Goal: Information Seeking & Learning: Learn about a topic

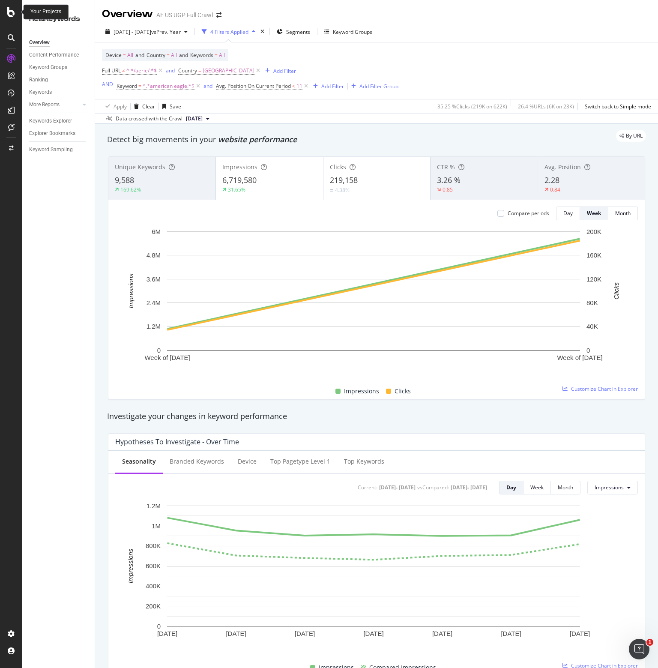
click at [7, 9] on icon at bounding box center [11, 12] width 8 height 10
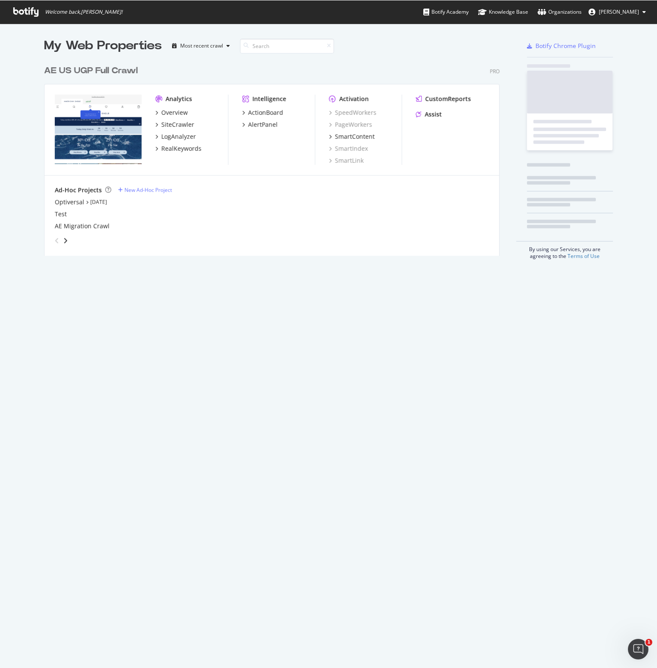
scroll to position [661, 645]
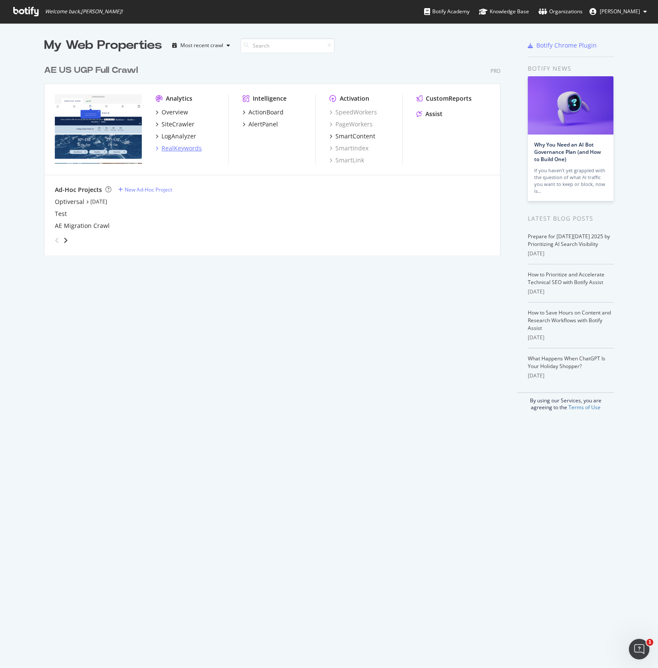
click at [188, 149] on div "RealKeywords" at bounding box center [181, 148] width 40 height 9
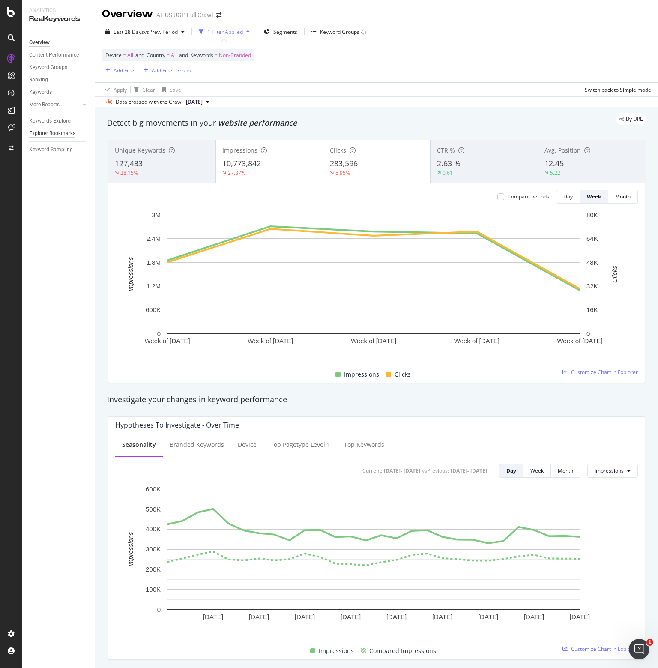
click at [43, 133] on div "Explorer Bookmarks" at bounding box center [52, 133] width 46 height 9
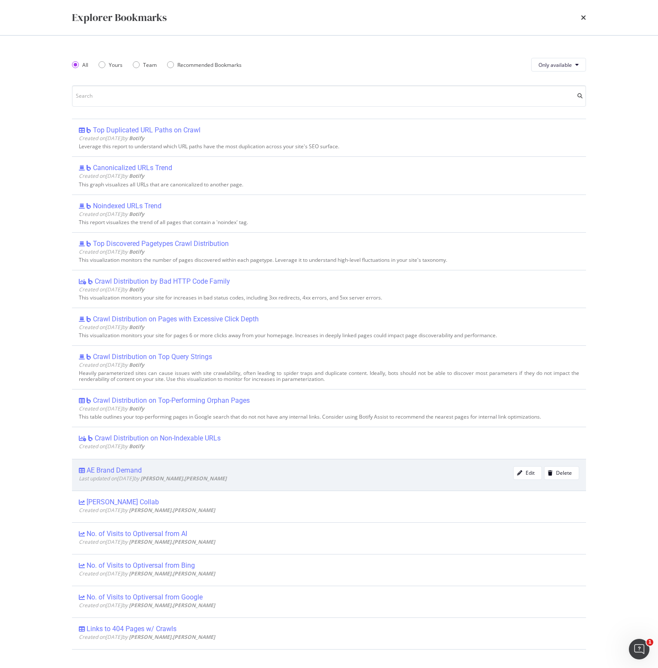
click at [125, 470] on div "AE Brand Demand" at bounding box center [114, 470] width 55 height 9
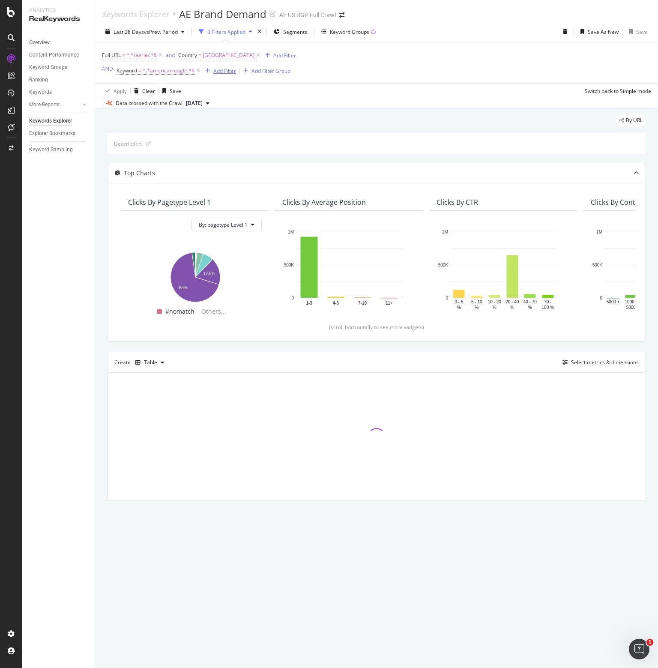
click at [223, 69] on div "Add Filter" at bounding box center [224, 70] width 23 height 7
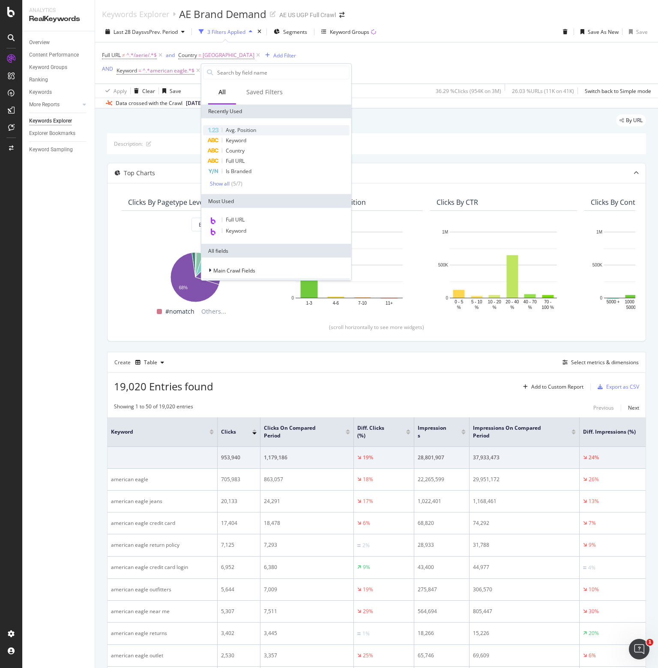
click at [237, 125] on div "Avg. Position" at bounding box center [276, 130] width 146 height 10
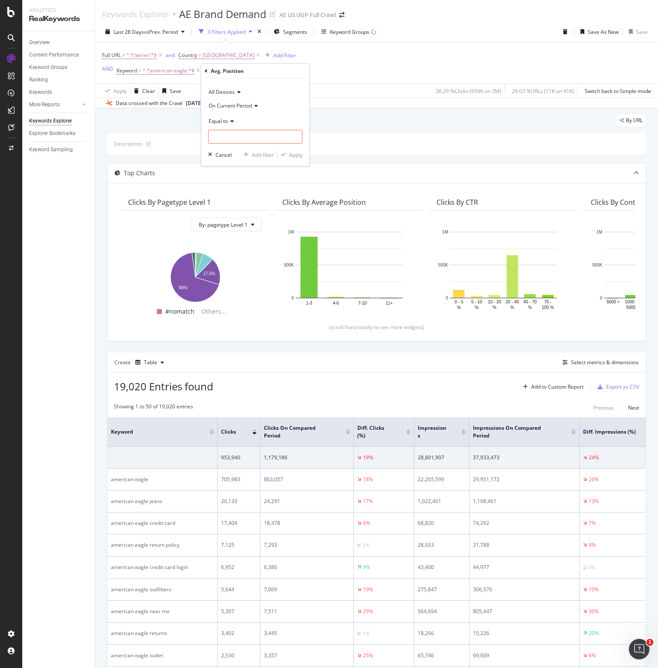
click at [227, 124] on span "Equal to" at bounding box center [218, 120] width 19 height 7
click at [230, 161] on span "Less than" at bounding box center [223, 161] width 23 height 7
click at [252, 138] on input "number" at bounding box center [255, 137] width 94 height 14
type input "11"
click at [295, 153] on div "Apply" at bounding box center [295, 154] width 13 height 7
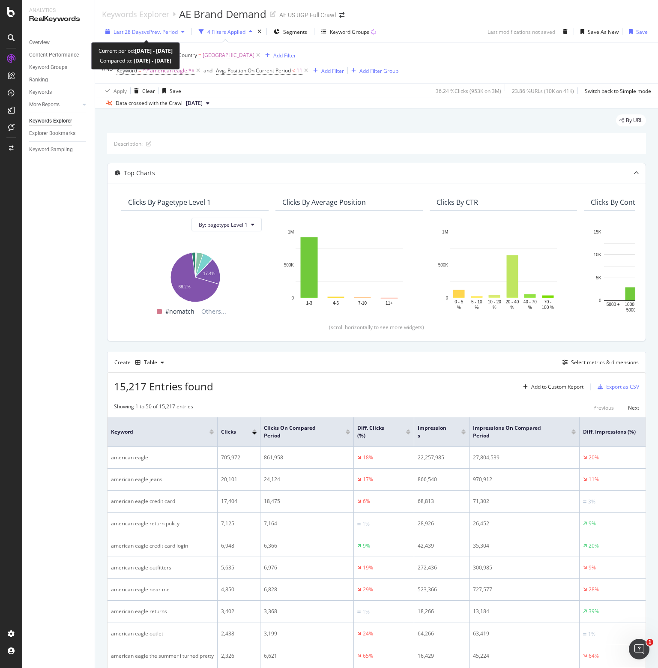
click at [165, 31] on span "vs Prev. Period" at bounding box center [161, 31] width 34 height 7
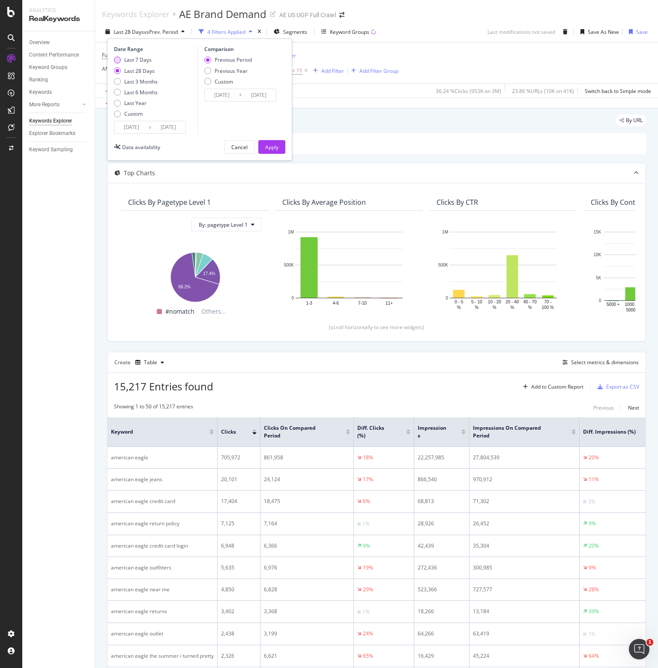
click at [137, 60] on div "Last 7 Days" at bounding box center [137, 59] width 27 height 7
type input "[DATE]"
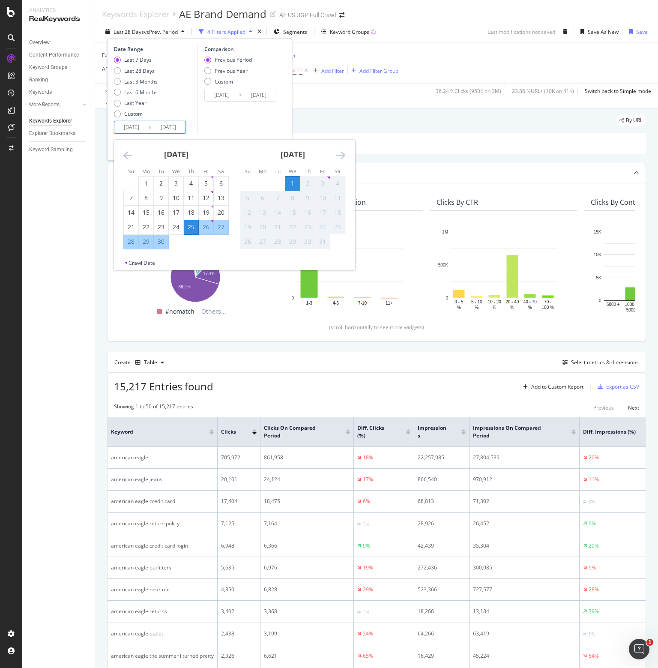
click at [130, 126] on input "[DATE]" at bounding box center [131, 127] width 34 height 12
click at [232, 113] on div "Comparison Previous Period Previous Year Custom [DATE] Navigate forward to inte…" at bounding box center [237, 89] width 81 height 88
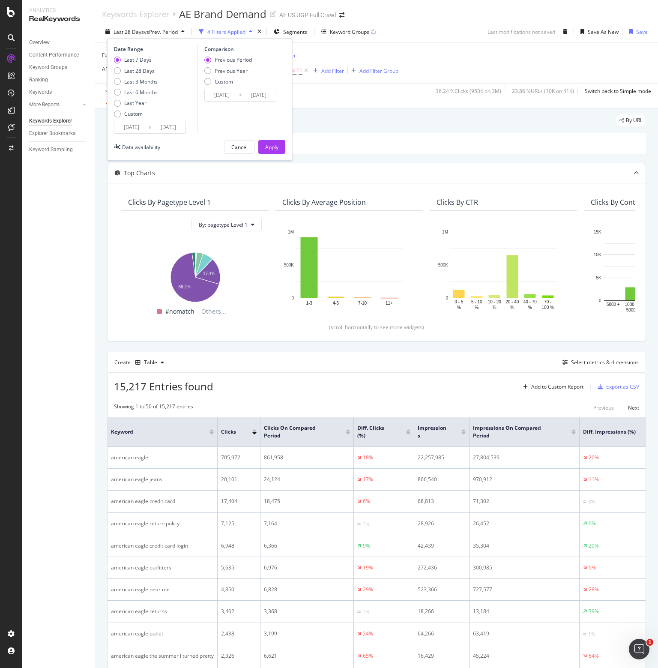
click at [279, 147] on button "Apply" at bounding box center [271, 147] width 27 height 14
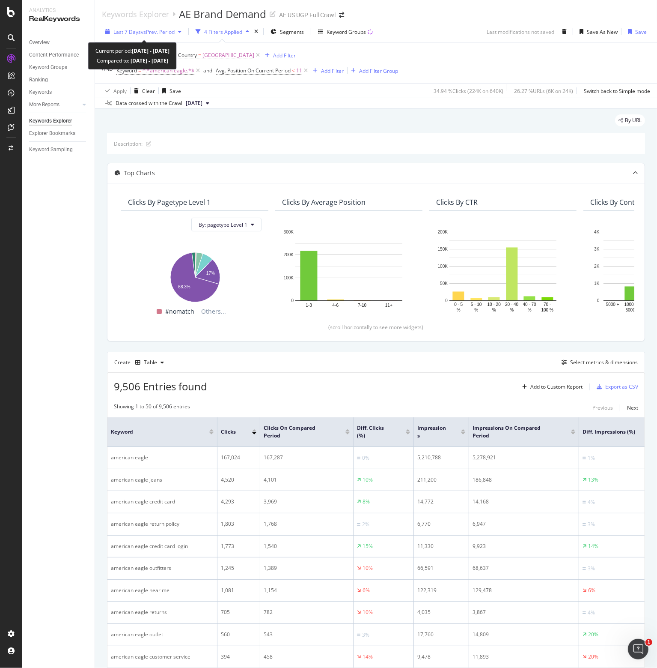
click at [167, 32] on span "vs Prev. Period" at bounding box center [158, 31] width 34 height 7
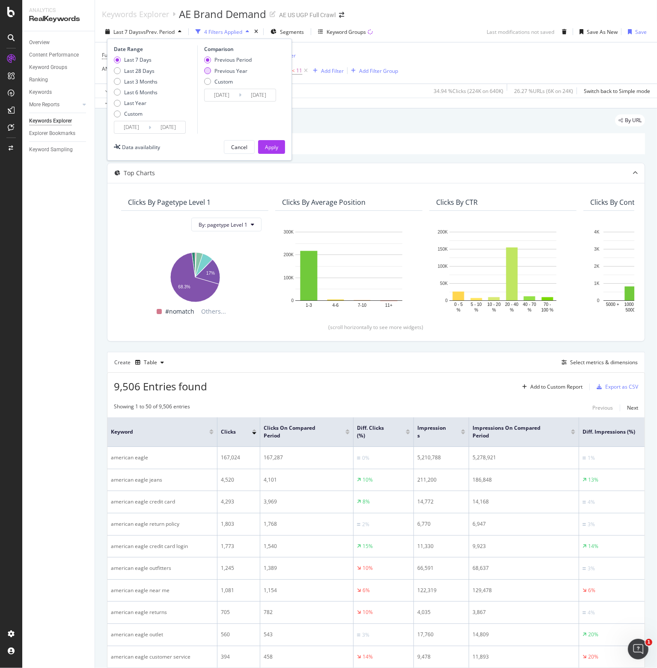
click at [224, 69] on div "Previous Year" at bounding box center [231, 70] width 33 height 7
type input "[DATE]"
click at [268, 143] on div "Apply" at bounding box center [271, 146] width 13 height 7
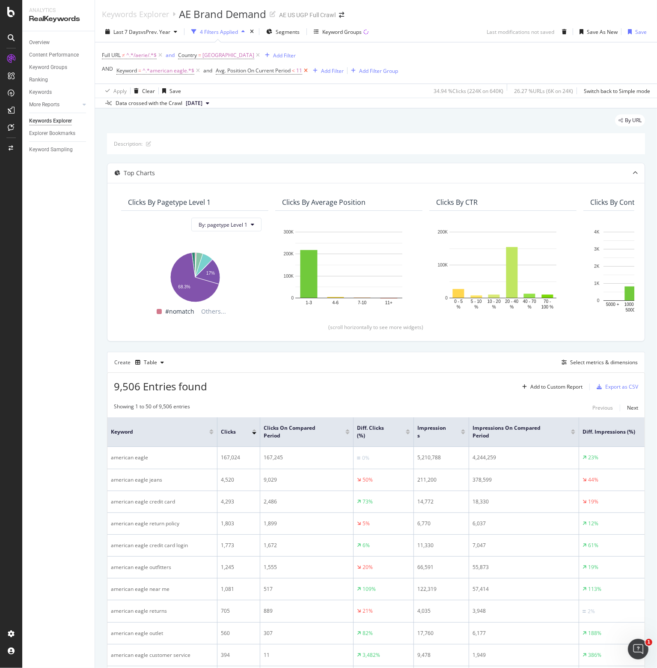
click at [306, 69] on icon at bounding box center [305, 70] width 7 height 9
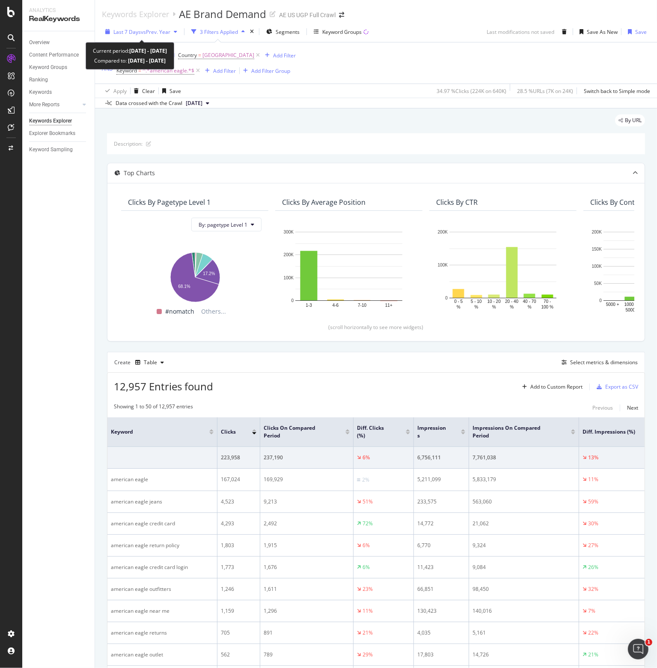
click at [140, 30] on span "Last 7 Days" at bounding box center [126, 31] width 27 height 7
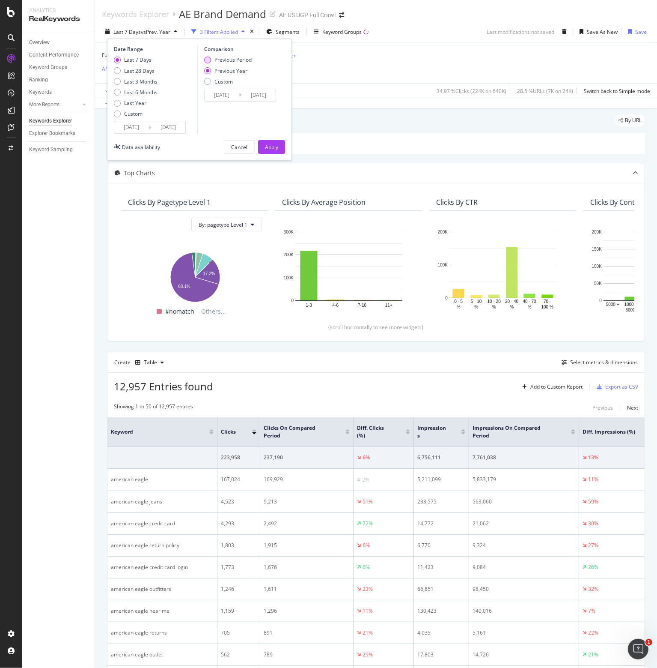
click at [230, 61] on div "Previous Period" at bounding box center [233, 59] width 37 height 7
type input "[DATE]"
click at [281, 149] on button "Apply" at bounding box center [271, 147] width 27 height 14
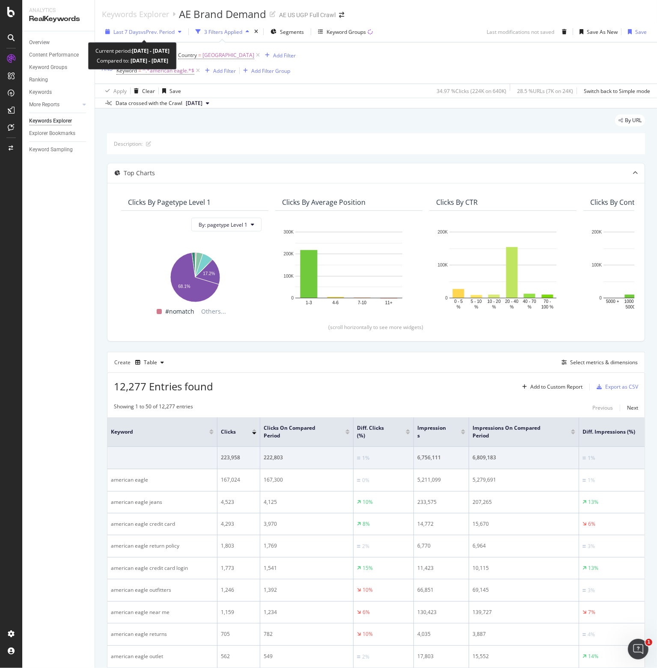
click at [161, 32] on span "vs Prev. Period" at bounding box center [158, 31] width 34 height 7
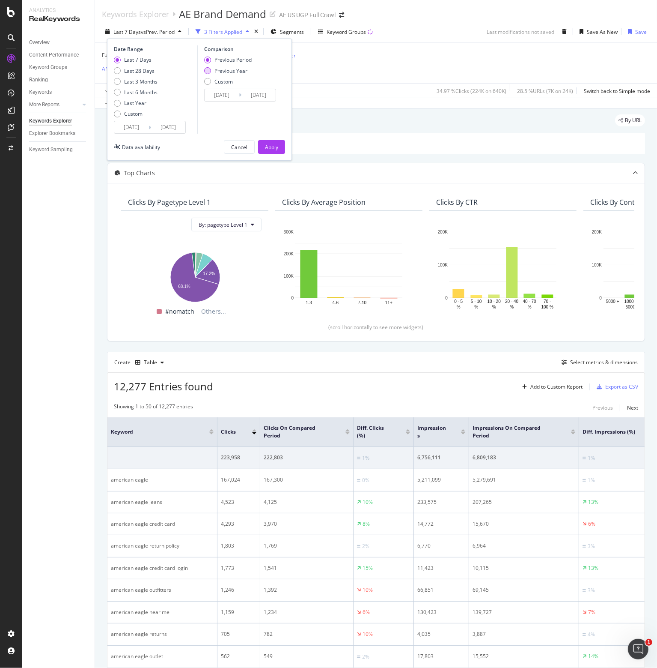
click at [217, 68] on div "Previous Year" at bounding box center [231, 70] width 33 height 7
type input "[DATE]"
click at [260, 145] on button "Apply" at bounding box center [271, 147] width 27 height 14
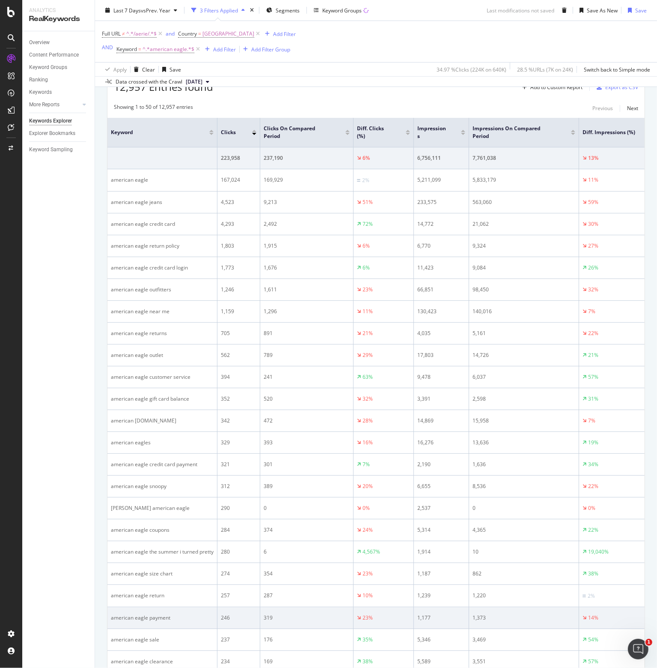
scroll to position [300, 0]
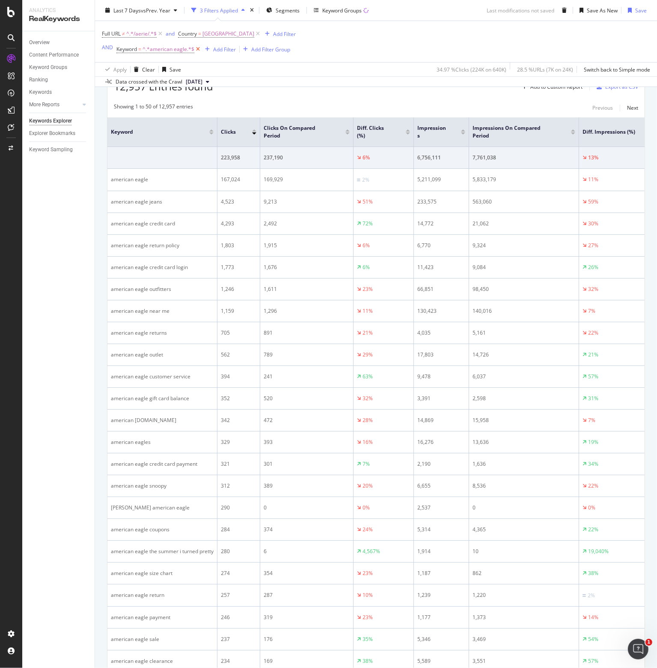
click at [197, 49] on icon at bounding box center [197, 49] width 7 height 9
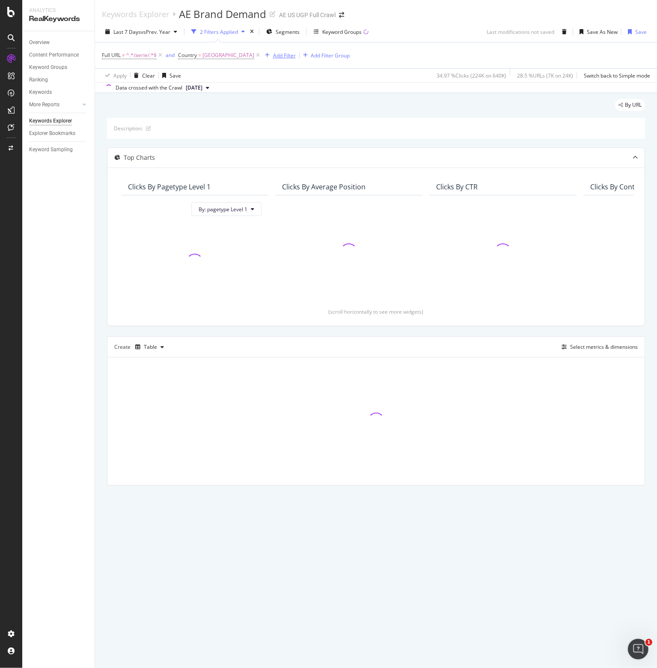
click at [293, 56] on div "Add Filter" at bounding box center [284, 55] width 23 height 7
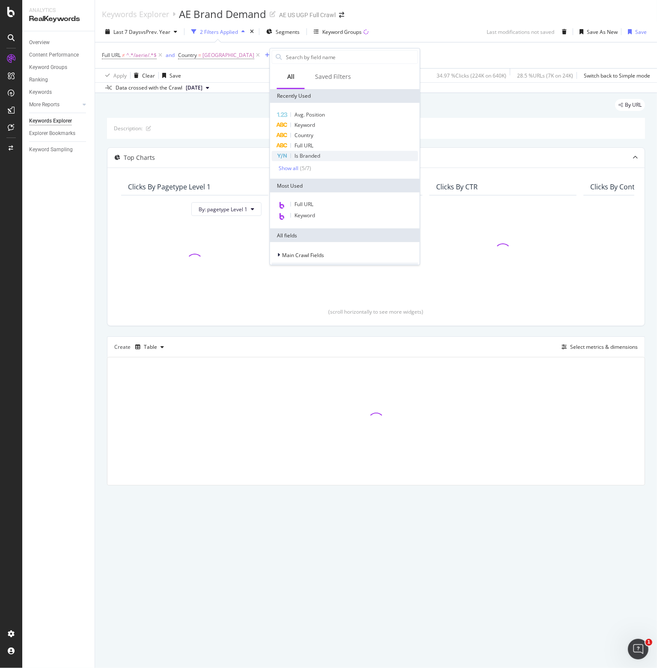
click at [299, 159] on div "Is Branded" at bounding box center [345, 156] width 146 height 10
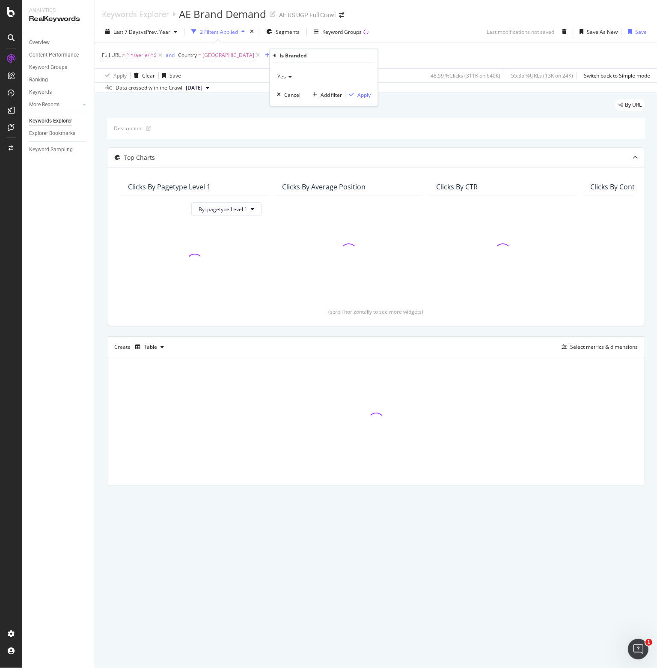
click at [287, 75] on icon at bounding box center [289, 76] width 6 height 5
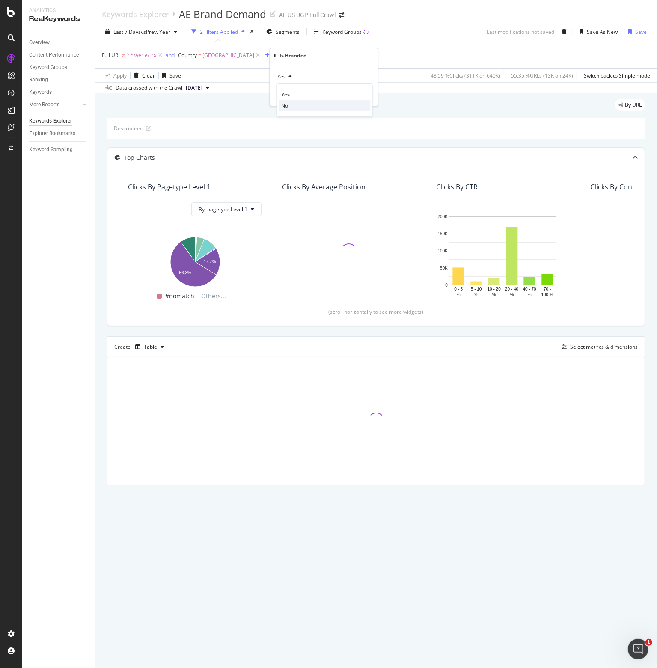
click at [288, 108] on div "No" at bounding box center [325, 105] width 92 height 11
click at [364, 95] on div "Apply" at bounding box center [364, 94] width 13 height 7
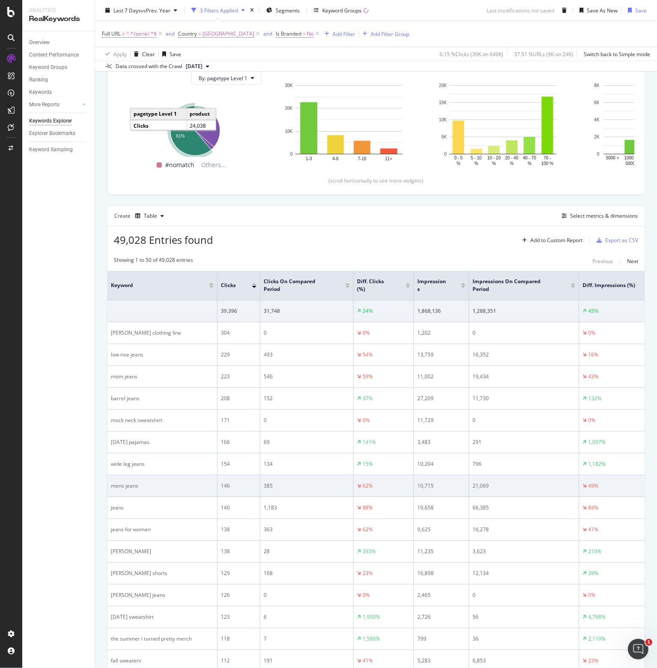
scroll to position [171, 0]
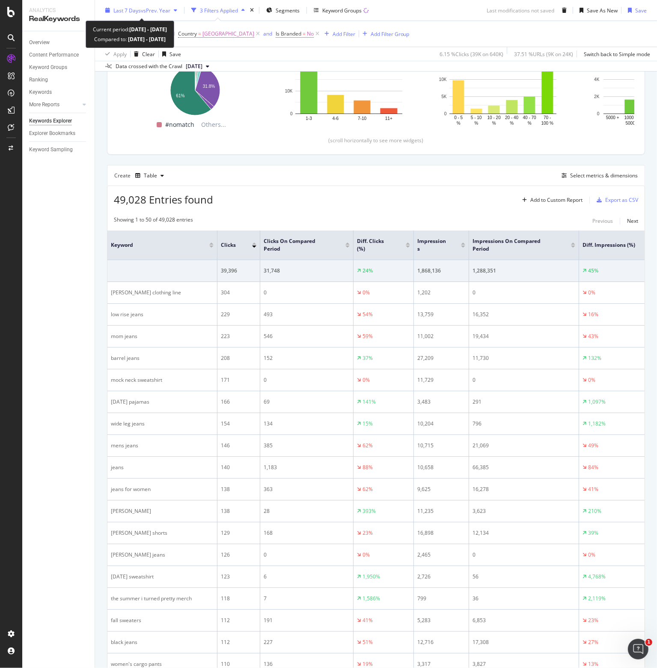
click at [137, 11] on span "Last 7 Days" at bounding box center [126, 9] width 27 height 7
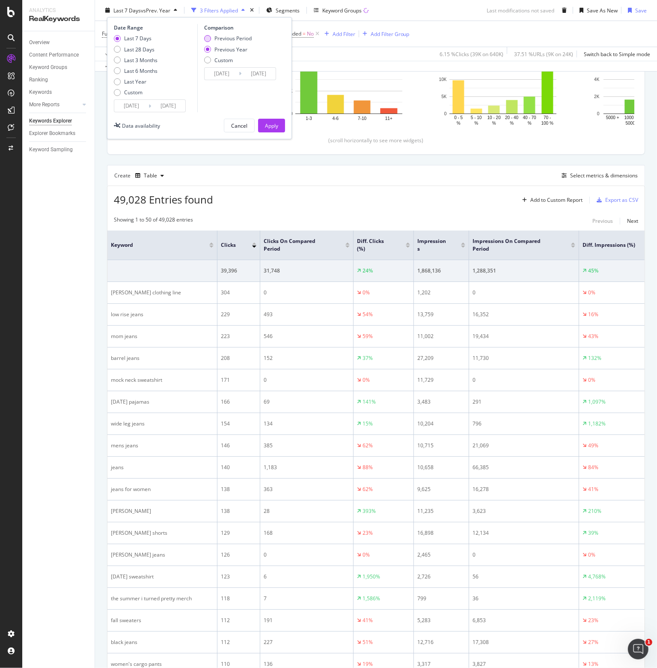
click at [221, 39] on div "Previous Period" at bounding box center [233, 38] width 37 height 7
type input "[DATE]"
click at [268, 126] on div "Apply" at bounding box center [271, 125] width 13 height 7
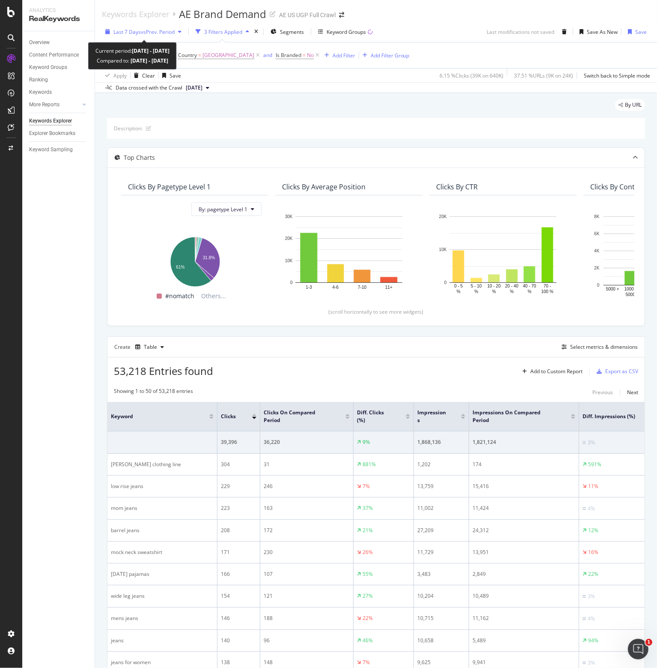
click at [155, 28] on span "vs Prev. Period" at bounding box center [158, 31] width 34 height 7
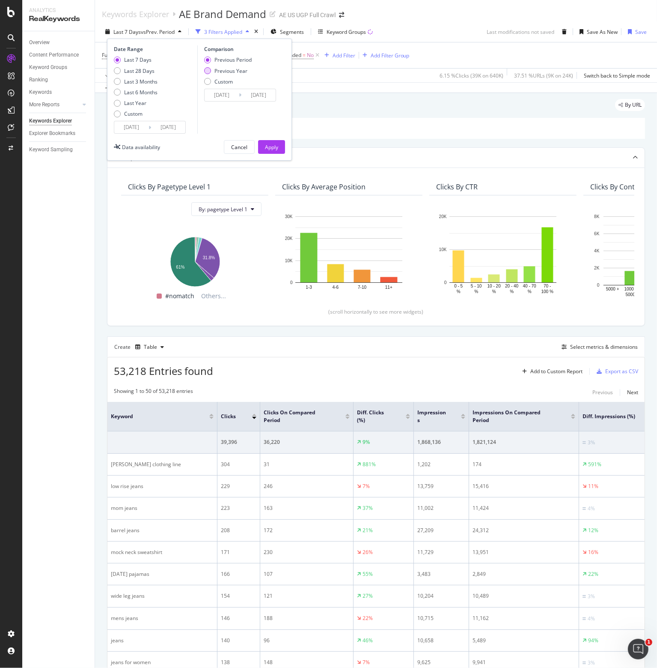
click at [219, 74] on div "Previous Year" at bounding box center [231, 70] width 33 height 7
type input "[DATE]"
click at [274, 146] on div "Apply" at bounding box center [271, 146] width 13 height 7
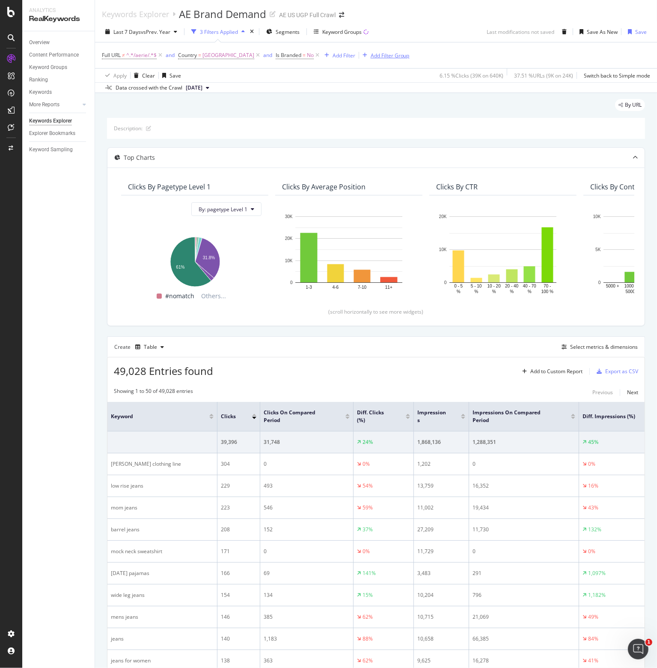
click at [321, 56] on icon at bounding box center [317, 55] width 7 height 9
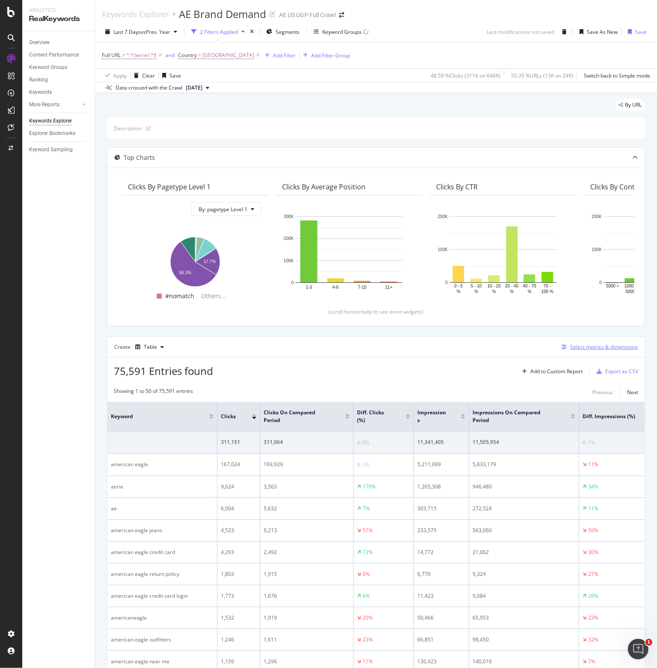
click at [580, 347] on div "Select metrics & dimensions" at bounding box center [604, 346] width 68 height 7
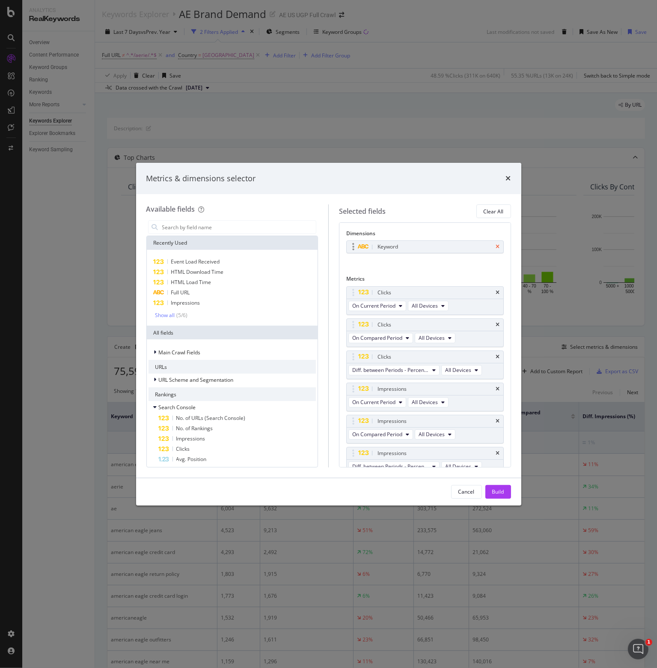
click at [496, 246] on icon "times" at bounding box center [498, 246] width 4 height 5
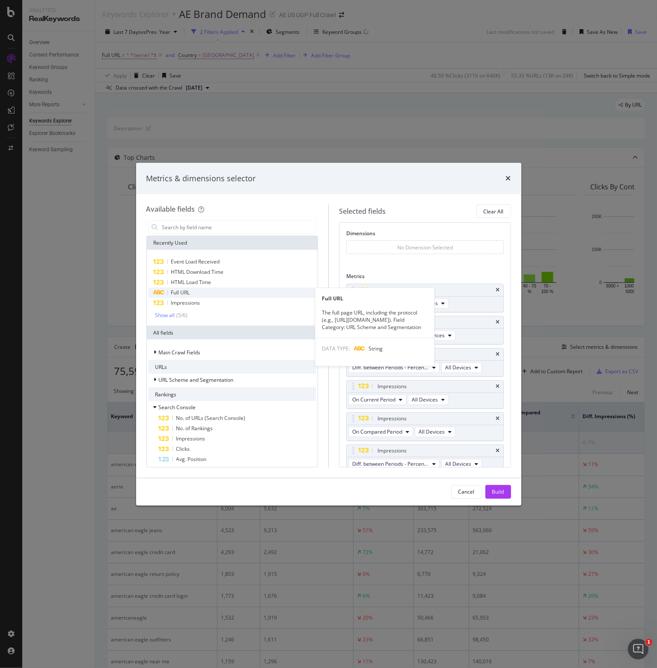
click at [171, 292] on span "Full URL" at bounding box center [180, 292] width 19 height 7
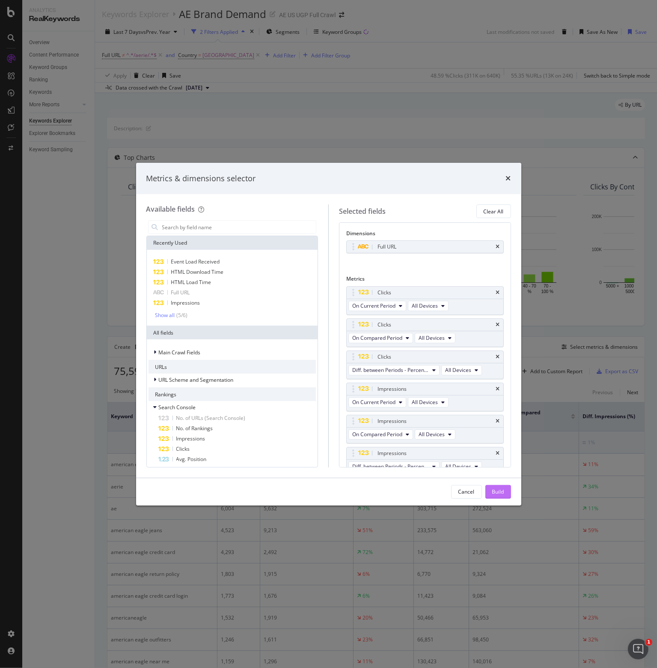
click at [505, 488] on button "Build" at bounding box center [499, 492] width 26 height 14
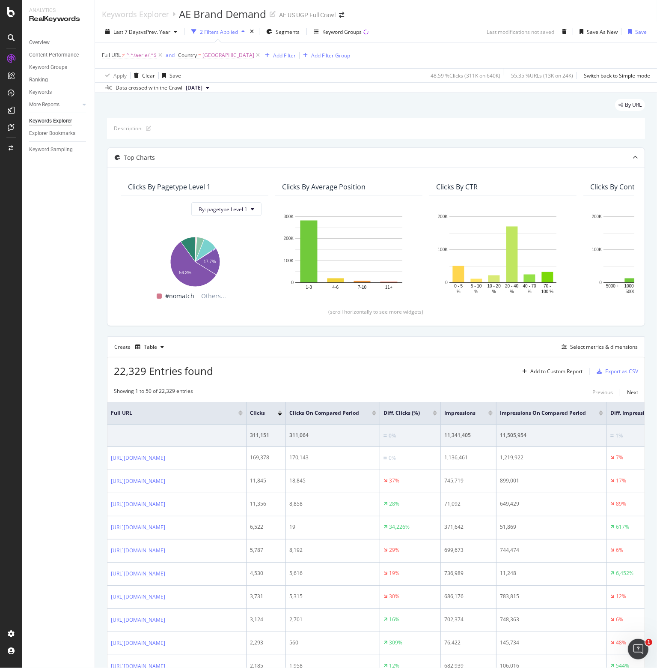
drag, startPoint x: 267, startPoint y: 56, endPoint x: 188, endPoint y: 57, distance: 78.8
click at [262, 56] on icon at bounding box center [257, 55] width 7 height 9
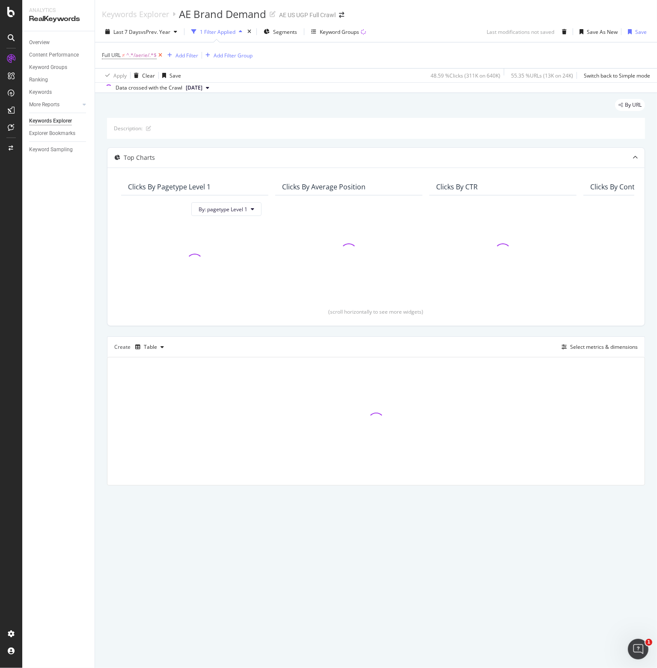
click at [161, 54] on icon at bounding box center [160, 55] width 7 height 9
click at [154, 28] on span "vs Prev. Year" at bounding box center [156, 31] width 30 height 7
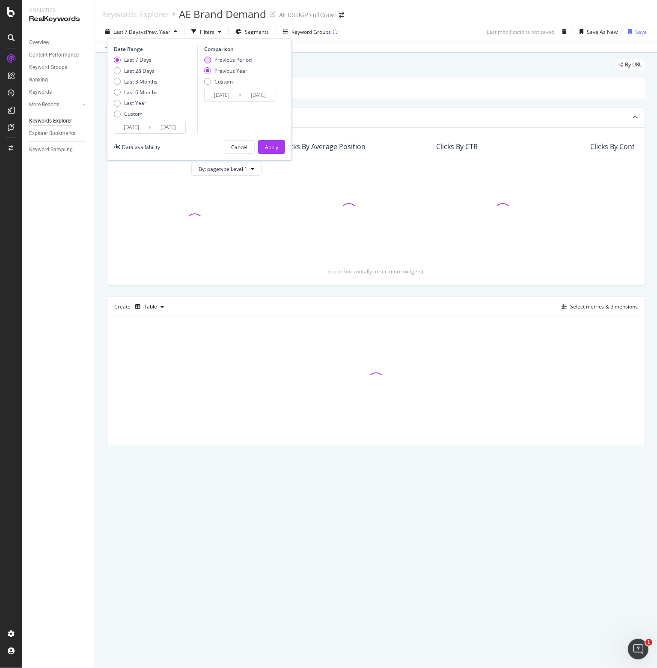
click at [230, 56] on div "Previous Period" at bounding box center [233, 59] width 37 height 7
type input "[DATE]"
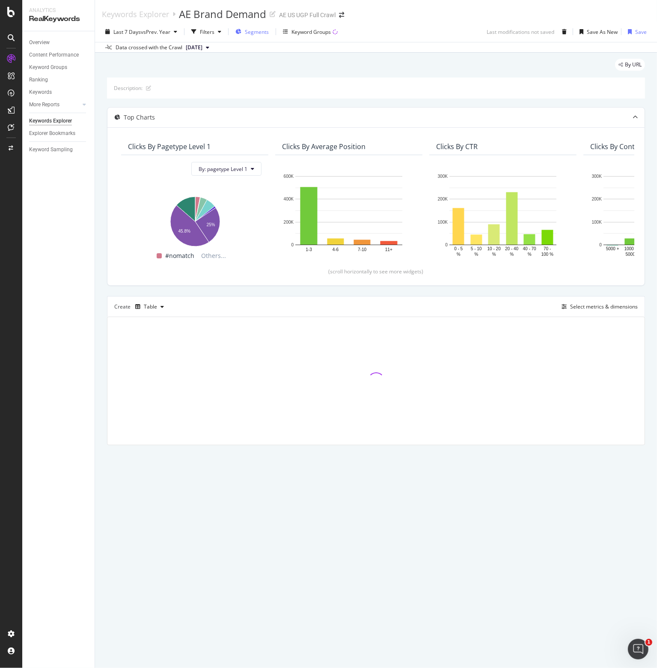
click at [260, 29] on span "Segments" at bounding box center [257, 31] width 24 height 7
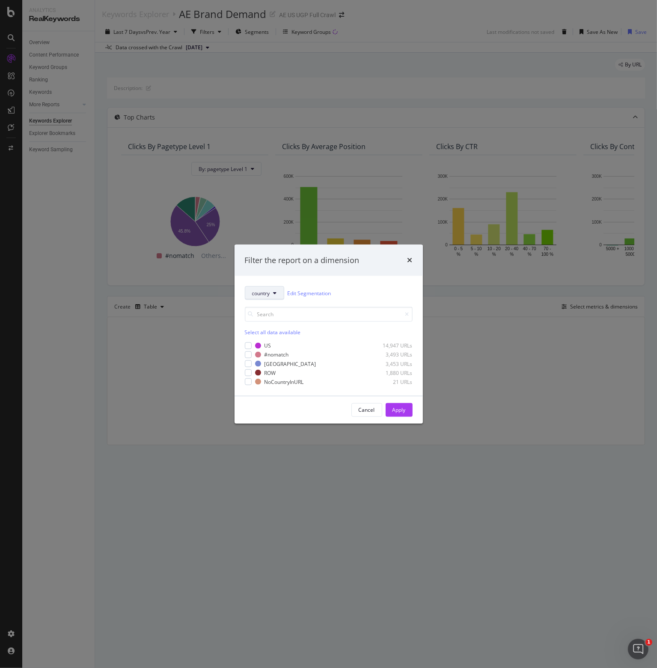
click at [272, 294] on button "country" at bounding box center [264, 293] width 39 height 14
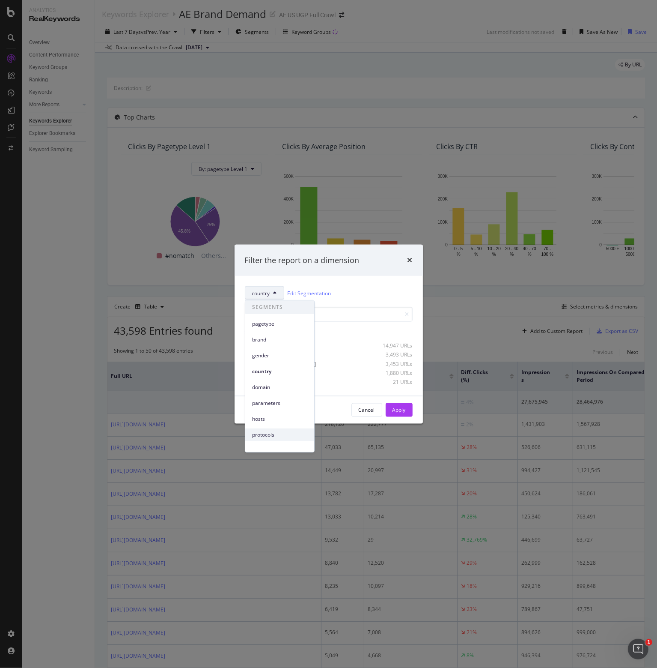
scroll to position [38, 0]
click at [272, 413] on span "optiversal" at bounding box center [279, 413] width 55 height 8
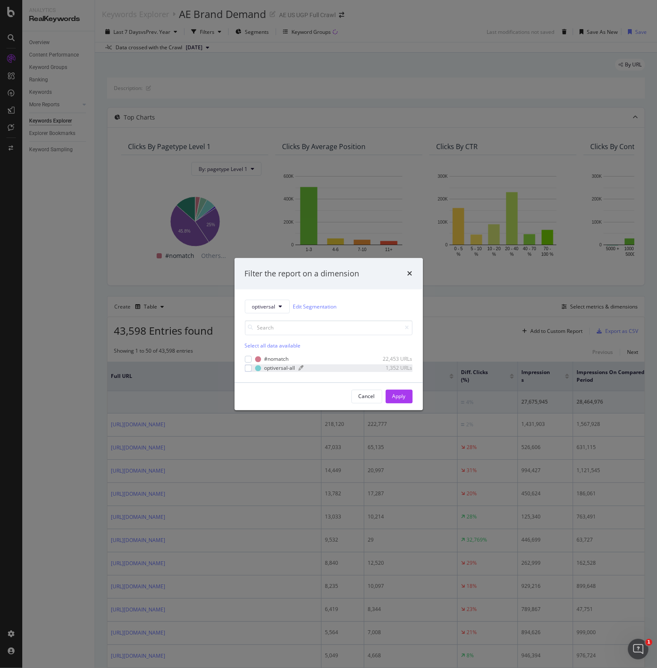
click at [331, 369] on div "modal" at bounding box center [333, 367] width 69 height 5
click at [403, 394] on div "Apply" at bounding box center [399, 395] width 13 height 7
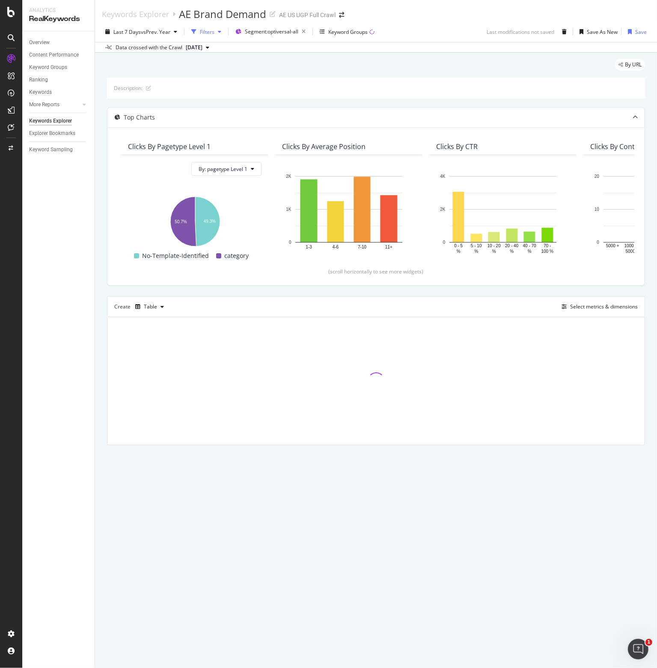
click at [216, 32] on div "button" at bounding box center [220, 31] width 10 height 5
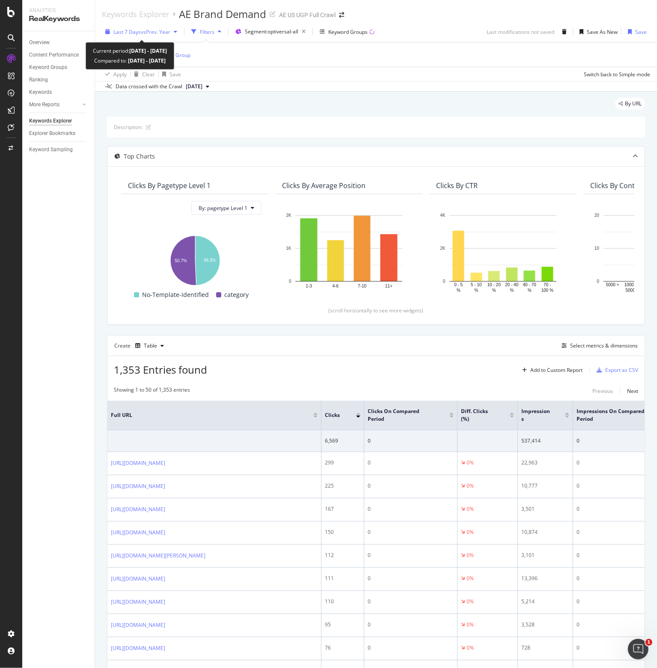
click at [160, 30] on span "vs Prev. Year" at bounding box center [156, 31] width 30 height 7
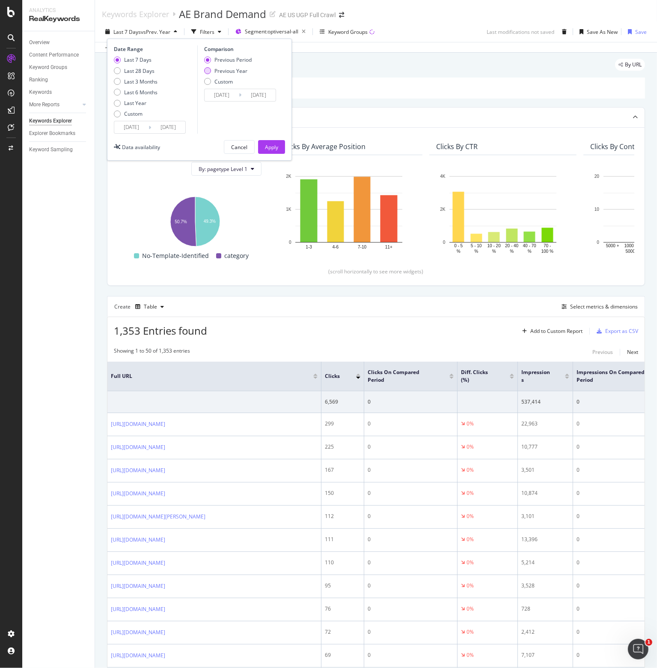
click at [236, 73] on div "Previous Year" at bounding box center [231, 70] width 33 height 7
type input "[DATE]"
click at [269, 149] on div "Apply" at bounding box center [271, 146] width 13 height 7
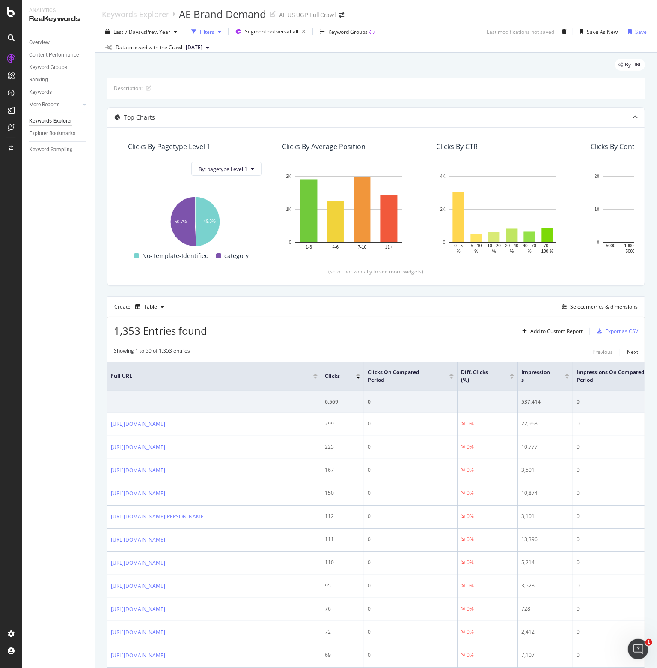
click at [212, 33] on div "Filters" at bounding box center [207, 31] width 15 height 7
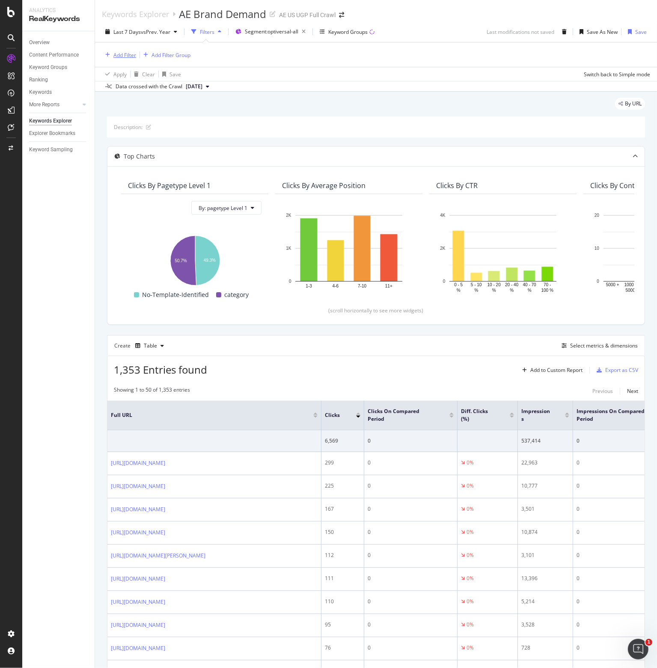
click at [130, 52] on div "Add Filter" at bounding box center [124, 54] width 23 height 7
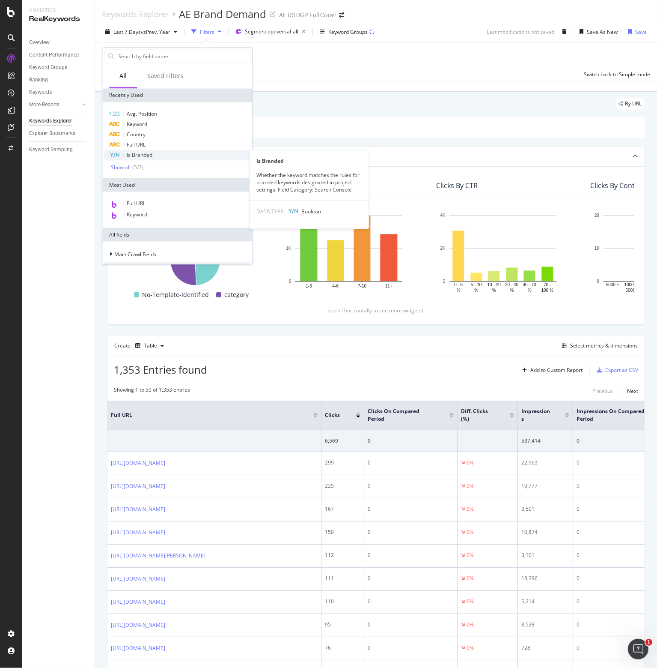
click at [151, 152] on span "Is Branded" at bounding box center [140, 154] width 26 height 7
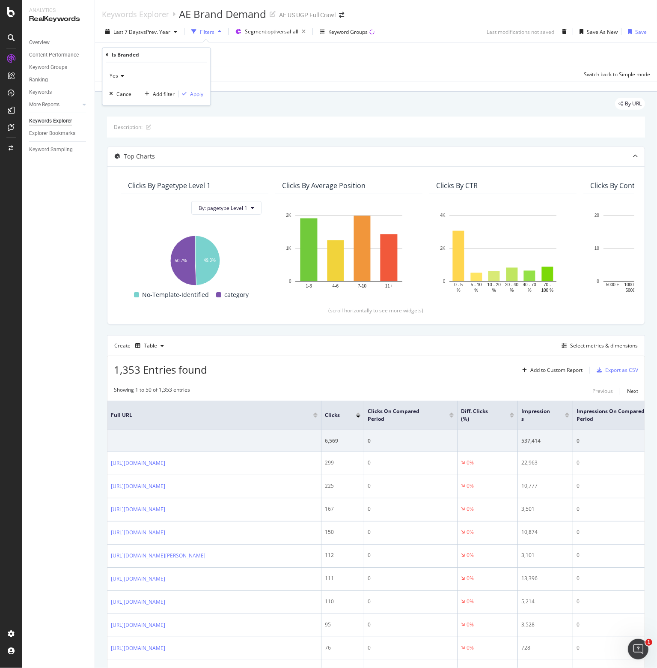
click at [126, 75] on div "Yes" at bounding box center [156, 76] width 94 height 14
click at [122, 103] on div "No" at bounding box center [157, 104] width 92 height 11
click at [196, 95] on div "Apply" at bounding box center [196, 93] width 13 height 7
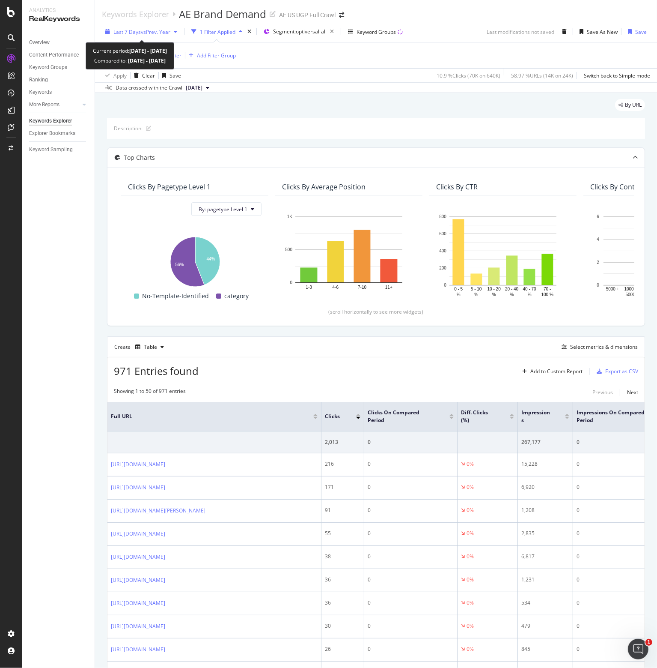
click at [149, 32] on span "vs Prev. Year" at bounding box center [156, 31] width 30 height 7
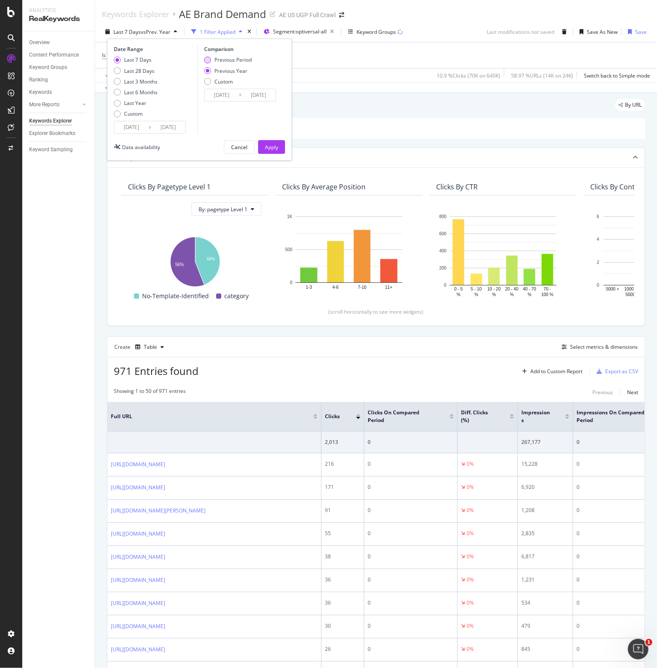
click at [224, 60] on div "Previous Period" at bounding box center [233, 59] width 37 height 7
type input "[DATE]"
click at [269, 144] on div "Apply" at bounding box center [271, 146] width 13 height 7
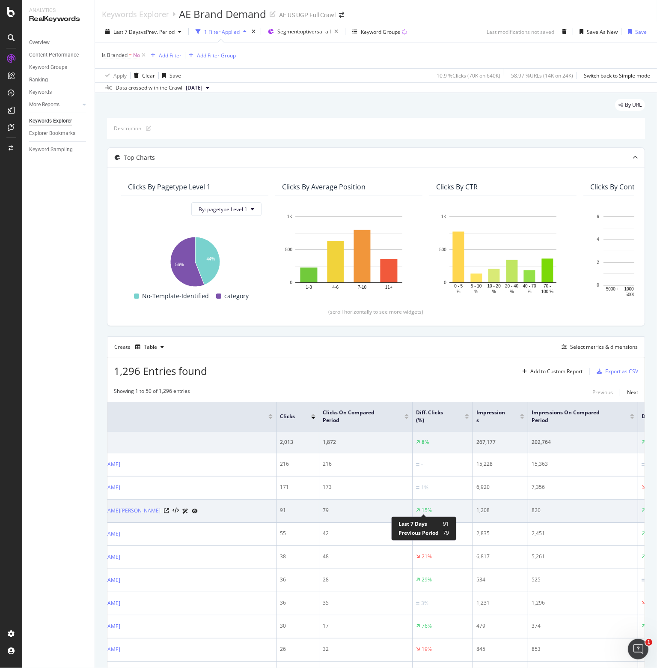
scroll to position [0, 121]
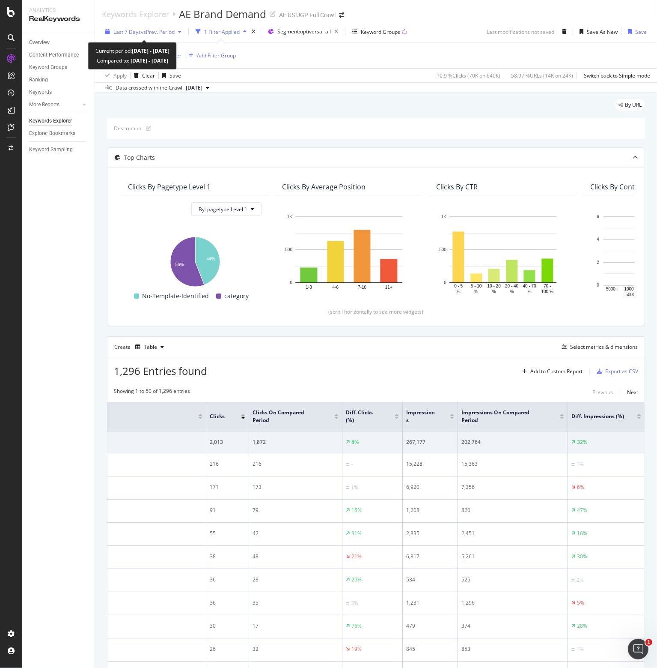
click at [166, 30] on span "vs Prev. Period" at bounding box center [158, 31] width 34 height 7
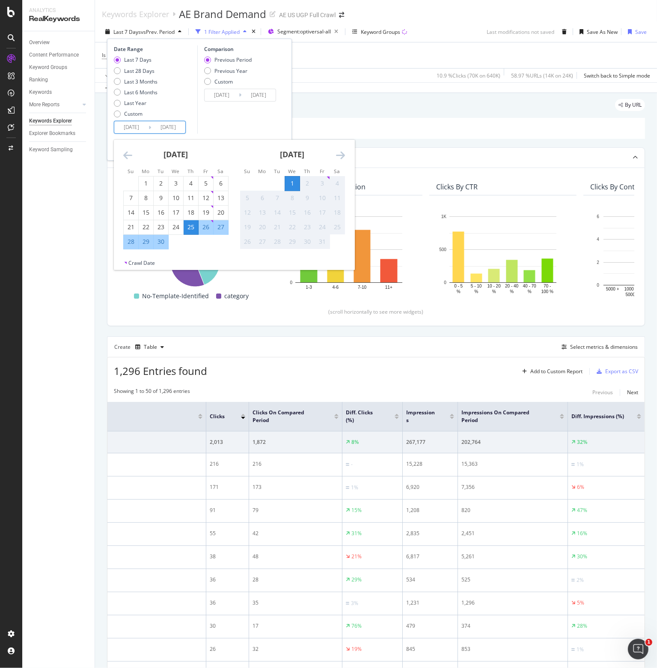
click at [128, 130] on input "[DATE]" at bounding box center [131, 127] width 34 height 12
click at [125, 158] on icon "Move backward to switch to the previous month." at bounding box center [127, 155] width 9 height 10
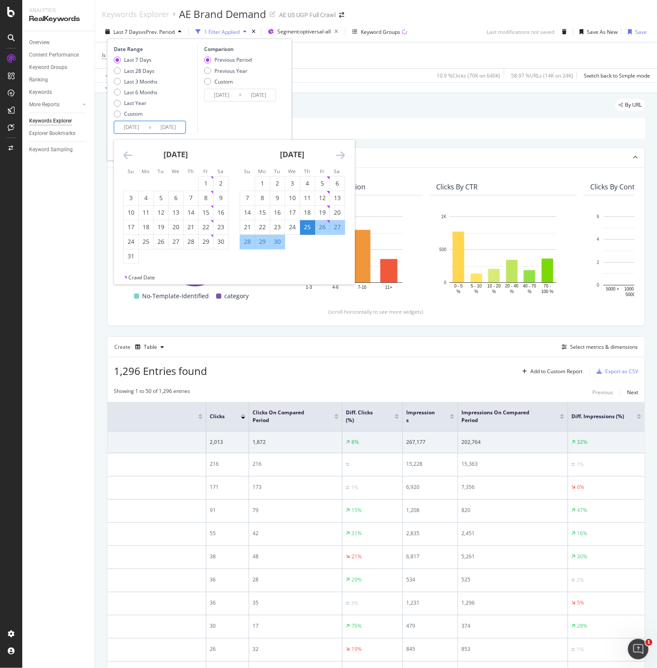
click at [125, 158] on icon "Move backward to switch to the previous month." at bounding box center [127, 155] width 9 height 10
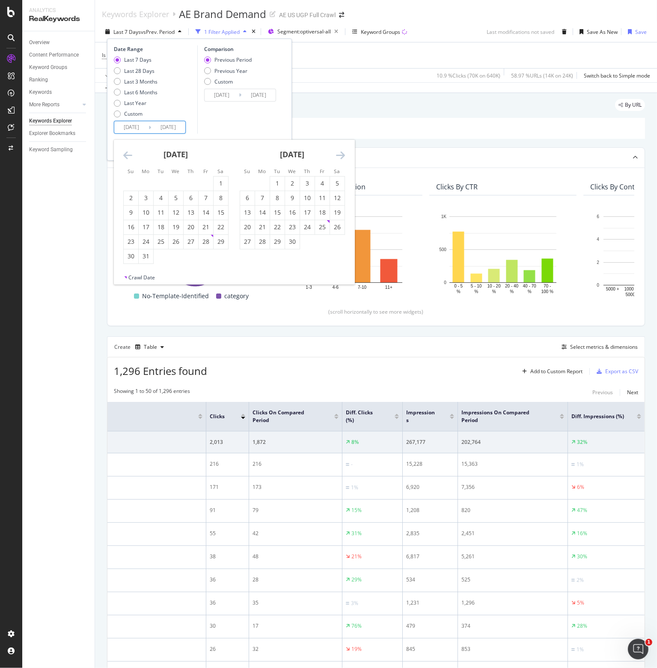
click at [125, 158] on icon "Move backward to switch to the previous month." at bounding box center [127, 155] width 9 height 10
click at [173, 183] on div "1" at bounding box center [176, 183] width 15 height 9
type input "[DATE]"
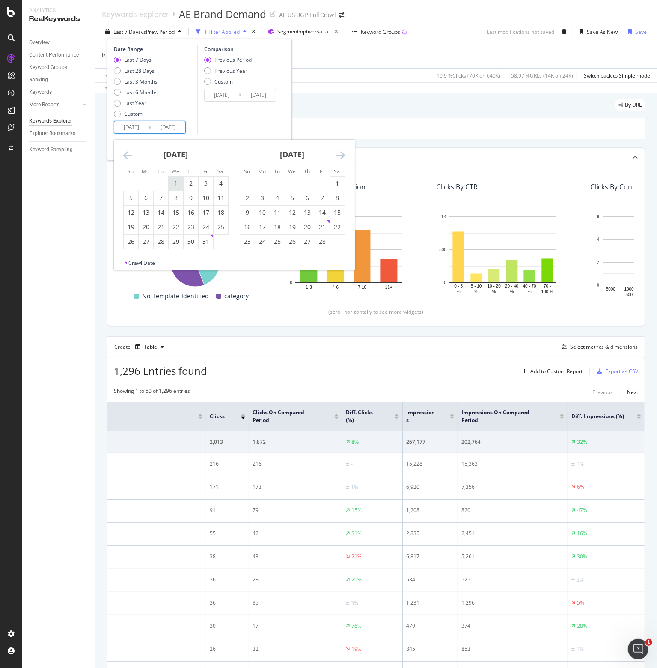
type input "[DATE]"
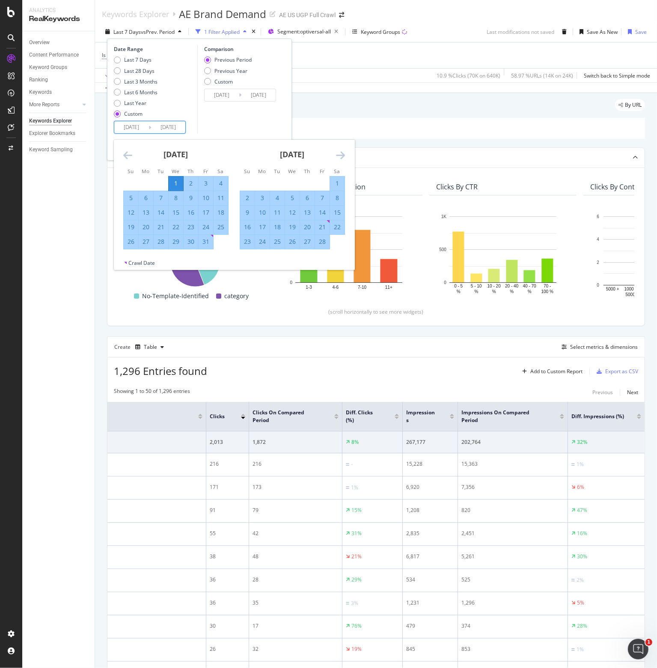
click at [235, 116] on div "Comparison Previous Period Previous Year Custom [DATE] Navigate forward to inte…" at bounding box center [237, 89] width 81 height 88
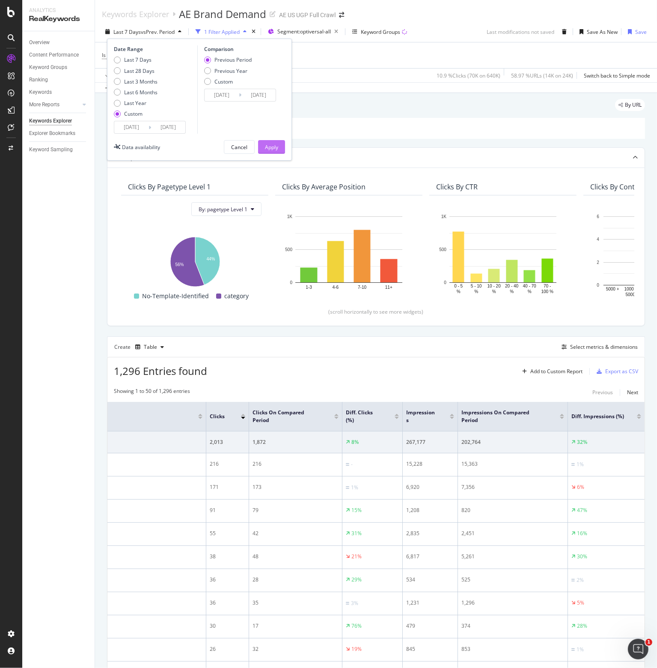
click at [266, 143] on div "Apply" at bounding box center [271, 146] width 13 height 7
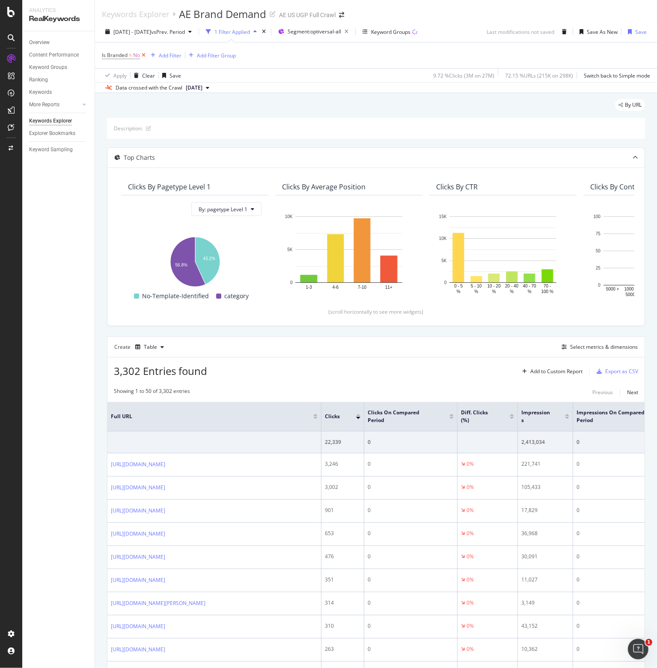
click at [145, 55] on icon at bounding box center [143, 55] width 7 height 9
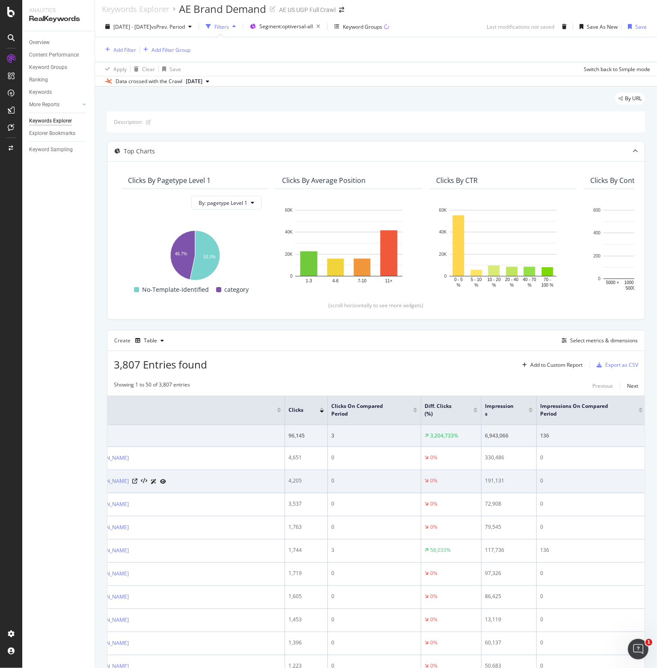
scroll to position [0, 121]
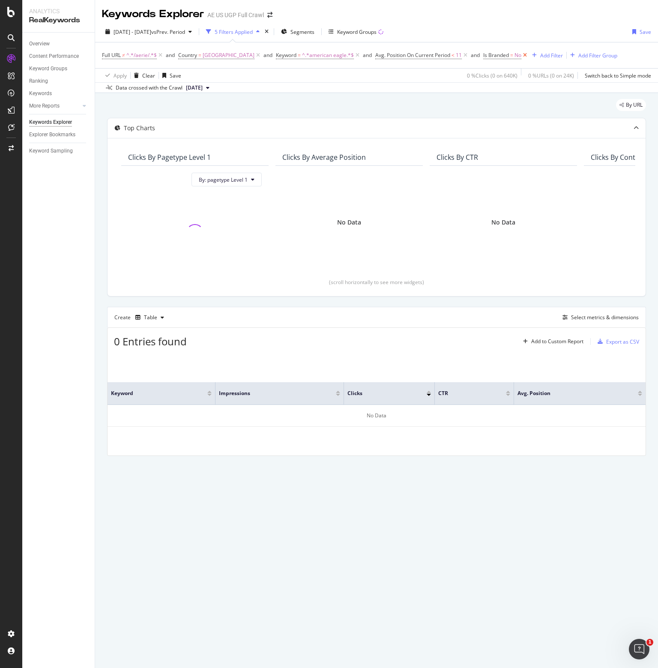
click at [528, 56] on icon at bounding box center [524, 55] width 7 height 9
click at [528, 54] on icon at bounding box center [524, 55] width 7 height 9
